Goal: Information Seeking & Learning: Learn about a topic

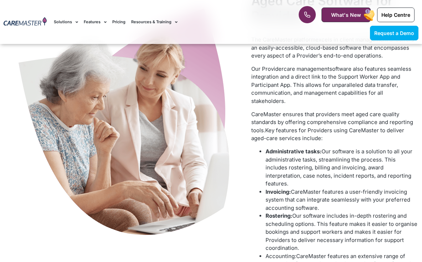
scroll to position [418, 0]
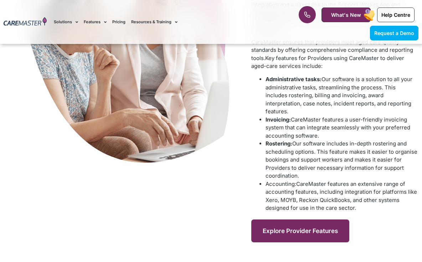
click at [291, 227] on span "Explore Provider Features" at bounding box center [300, 230] width 75 height 7
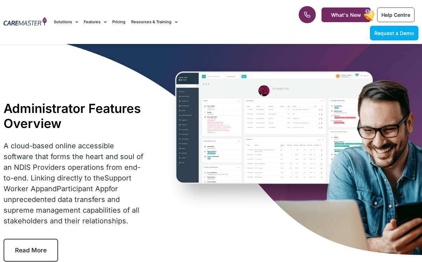
click at [234, 133] on div "Administrator Features Overview A cloud-based online accessible software that f…" at bounding box center [211, 181] width 422 height 274
click at [262, 85] on div "Administrator Features Overview A cloud-based online accessible software that f…" at bounding box center [211, 181] width 422 height 274
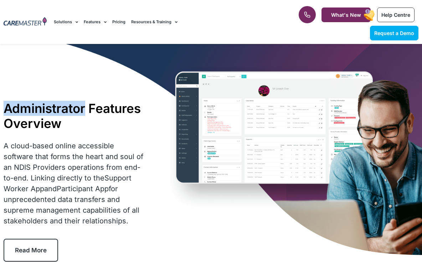
click at [262, 85] on div "Administrator Features Overview A cloud-based online accessible software that f…" at bounding box center [211, 181] width 422 height 274
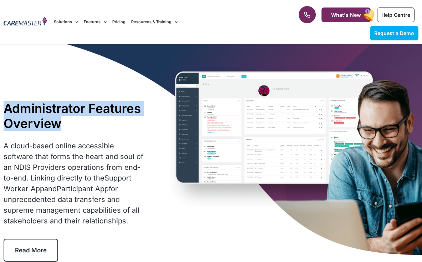
click at [262, 85] on div "Administrator Features Overview A cloud-based online accessible software that f…" at bounding box center [211, 181] width 422 height 274
